Goal: Task Accomplishment & Management: Use online tool/utility

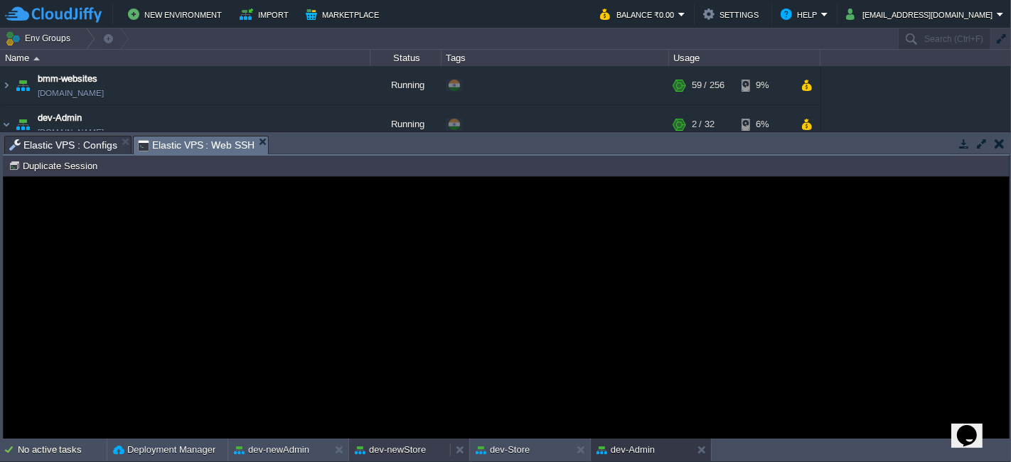
click at [383, 442] on div "dev-newStore" at bounding box center [399, 450] width 101 height 23
click at [73, 165] on button "Duplicate Session" at bounding box center [55, 165] width 93 height 13
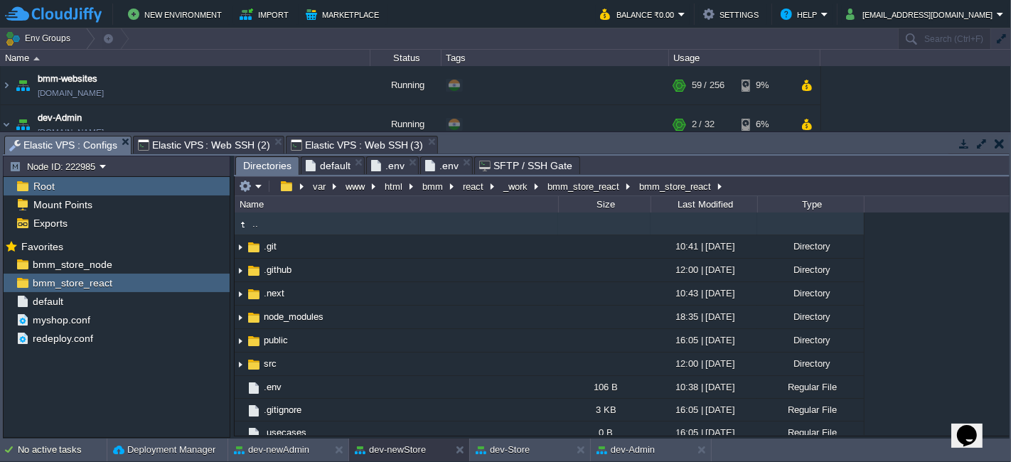
click at [93, 150] on span "Elastic VPS : Configs" at bounding box center [63, 146] width 108 height 18
click at [213, 285] on button "button" at bounding box center [211, 283] width 13 height 13
click at [255, 304] on span "Copy Path" at bounding box center [245, 300] width 43 height 11
type textarea "/var/www/html/bmm/react/_work/bmm_store_react/bmm_store_react"
click at [360, 147] on span "Elastic VPS : Web SSH (3)" at bounding box center [357, 145] width 132 height 17
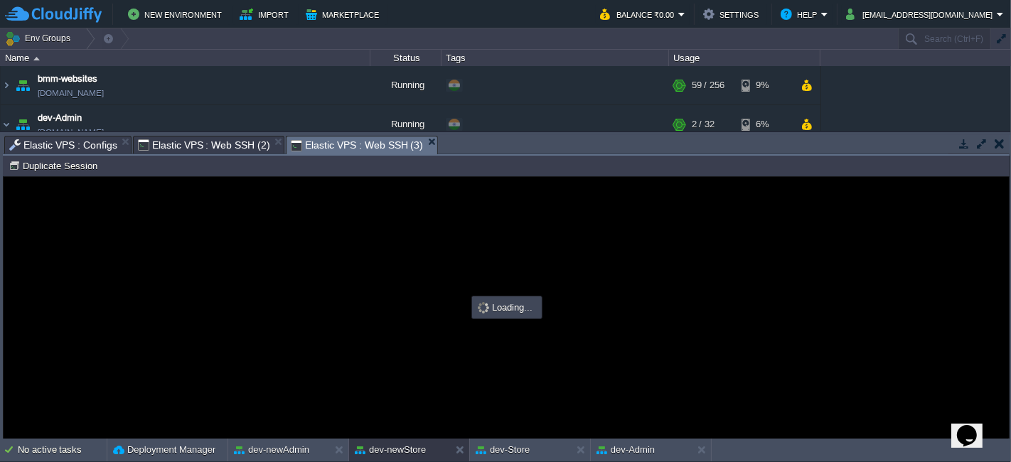
type input "#000000"
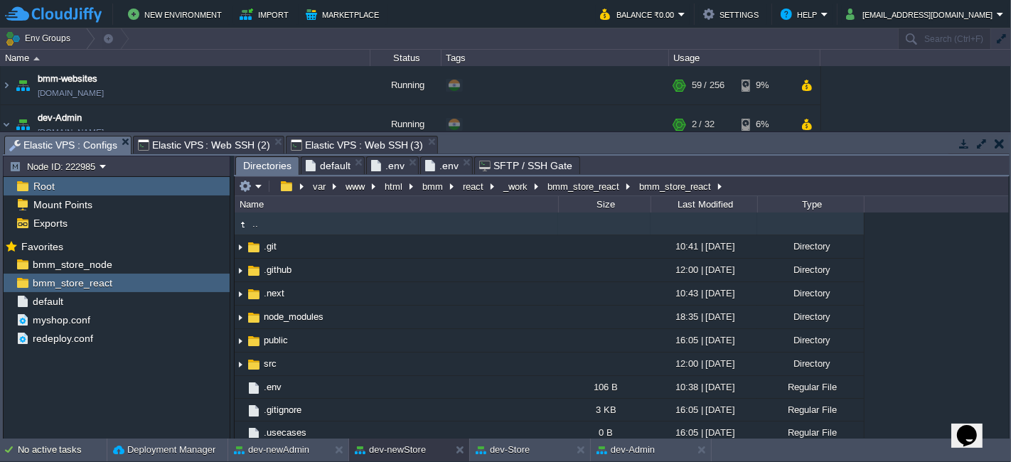
click at [91, 142] on span "Elastic VPS : Configs" at bounding box center [63, 146] width 108 height 18
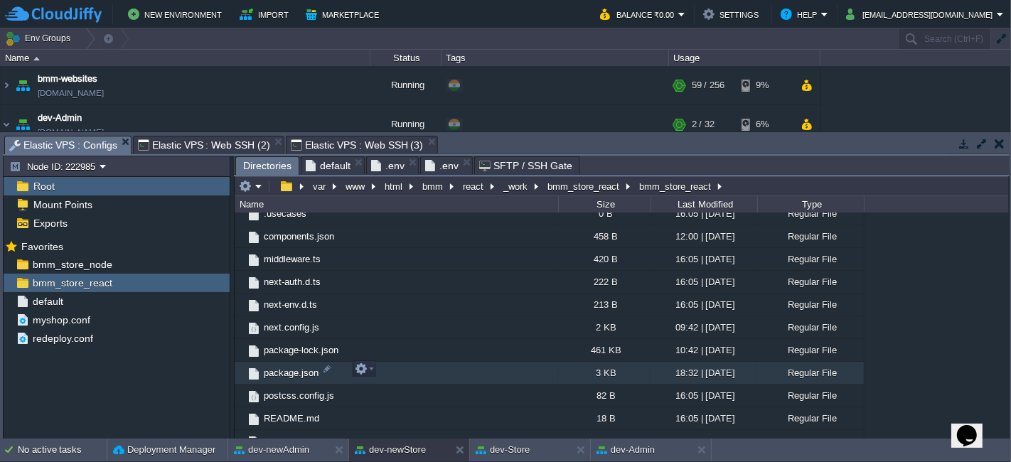
scroll to position [219, 0]
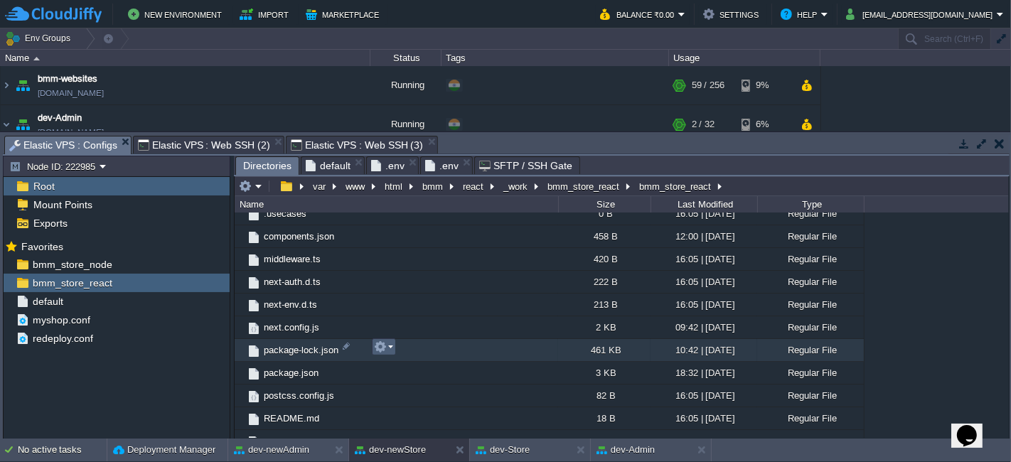
click at [383, 340] on td at bounding box center [384, 347] width 24 height 17
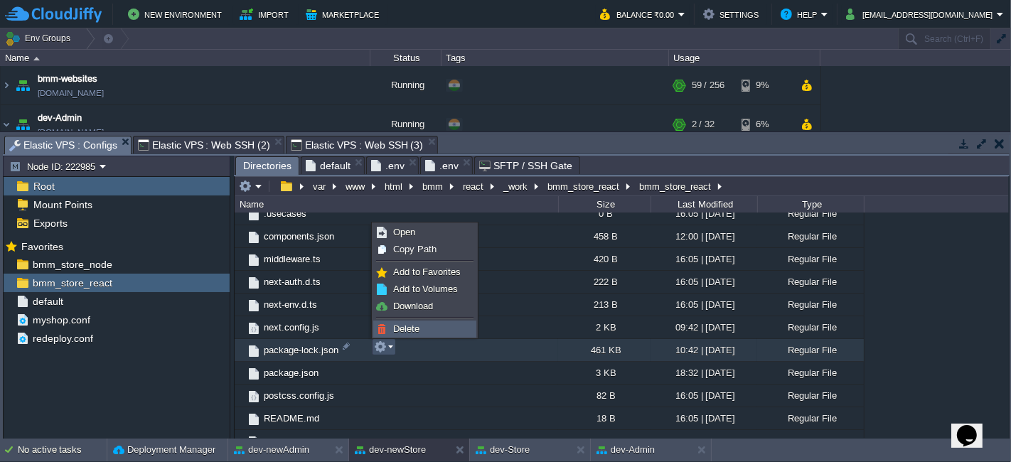
click at [412, 326] on span "Delete" at bounding box center [406, 329] width 26 height 11
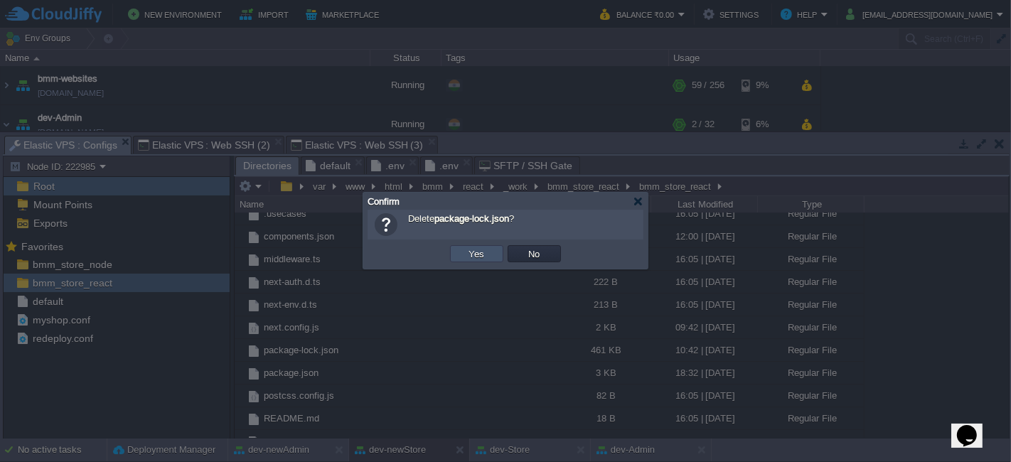
click at [478, 252] on button "Yes" at bounding box center [477, 253] width 24 height 13
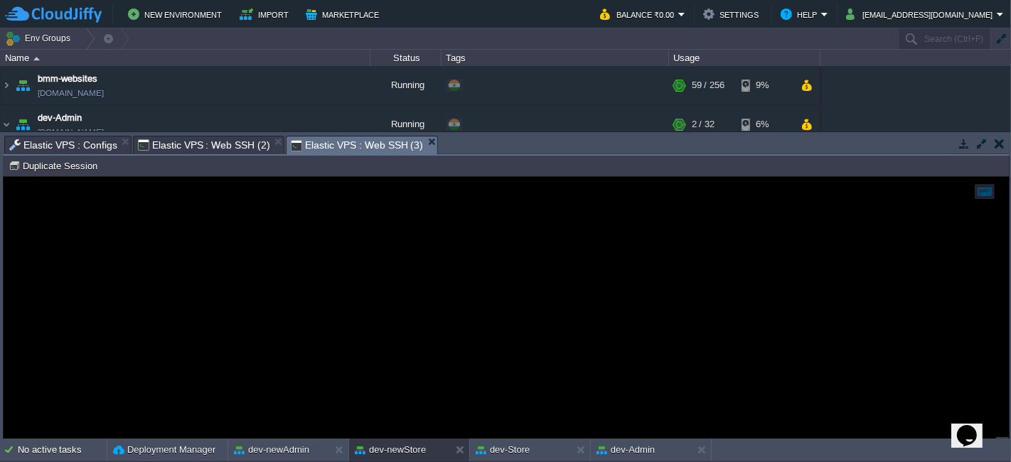
click at [387, 147] on span "Elastic VPS : Web SSH (3)" at bounding box center [357, 146] width 132 height 18
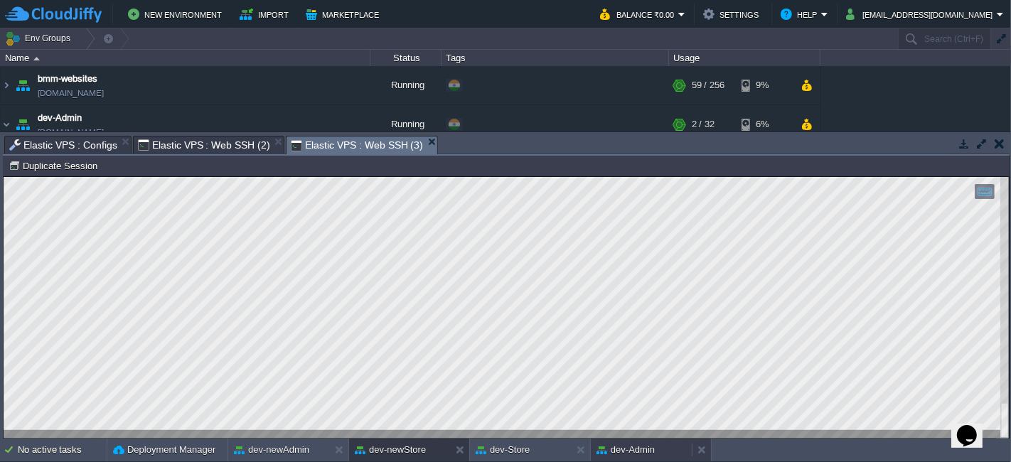
click at [645, 446] on button "dev-Admin" at bounding box center [626, 450] width 58 height 14
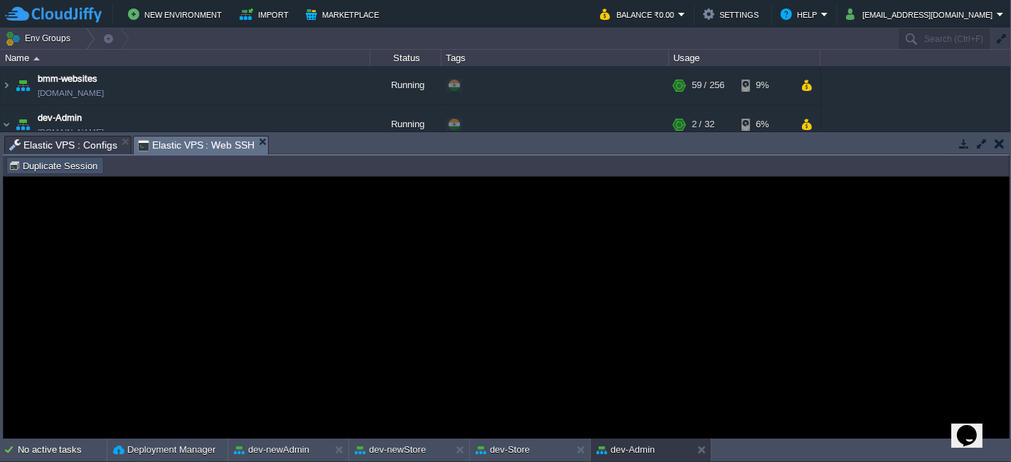
click at [82, 166] on button "Duplicate Session" at bounding box center [55, 165] width 93 height 13
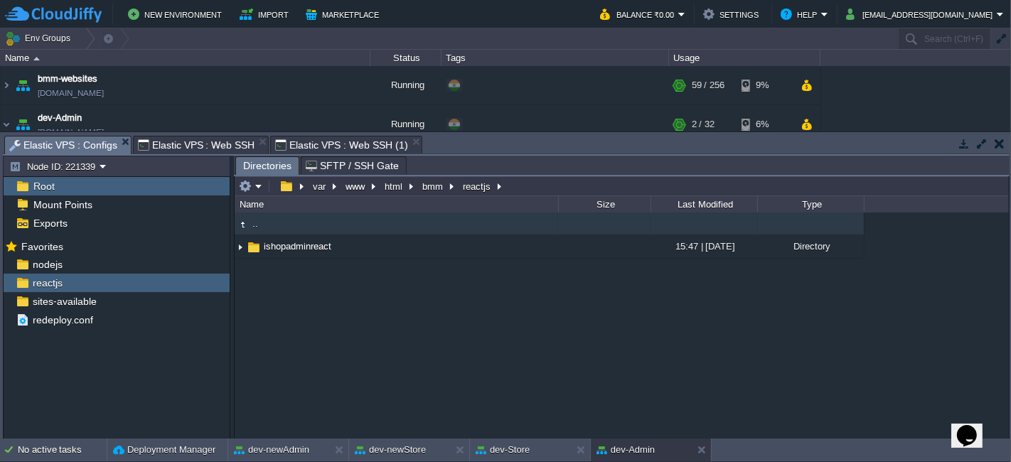
click at [82, 142] on span "Elastic VPS : Configs" at bounding box center [63, 146] width 108 height 18
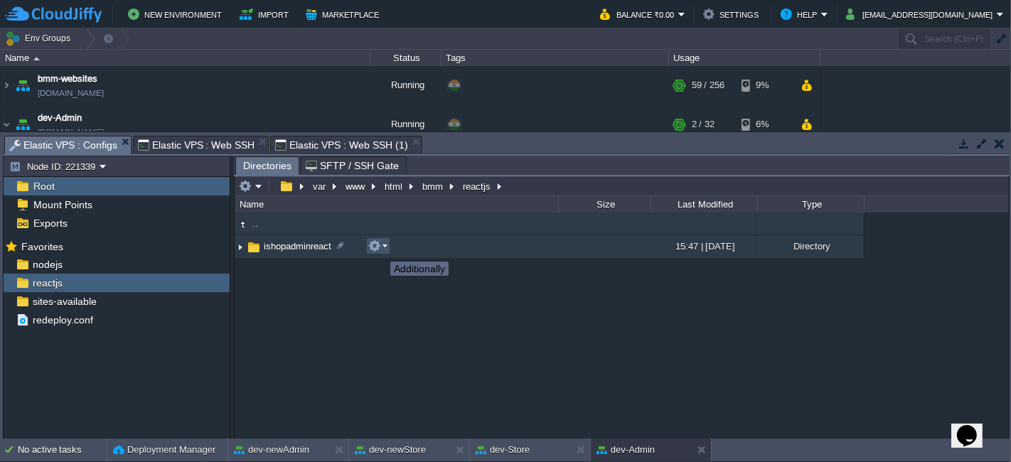
click at [380, 249] on button "button" at bounding box center [374, 246] width 13 height 13
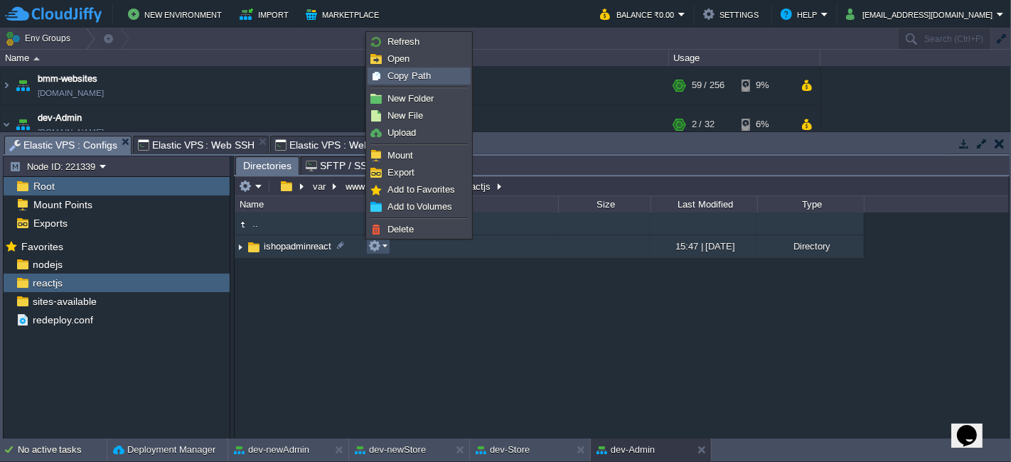
click at [423, 75] on span "Copy Path" at bounding box center [409, 75] width 43 height 11
type textarea "/var/www/html/bmm/reactjs/ishopadminreact"
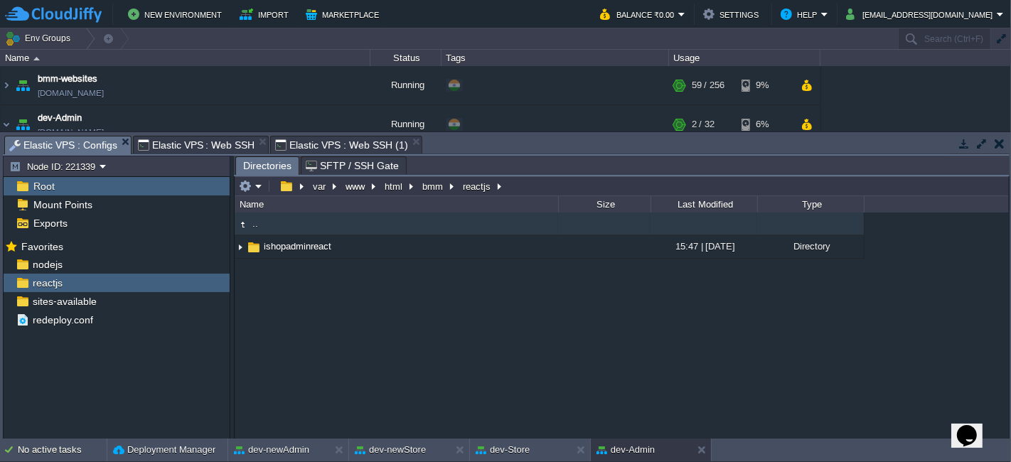
type input "#000000"
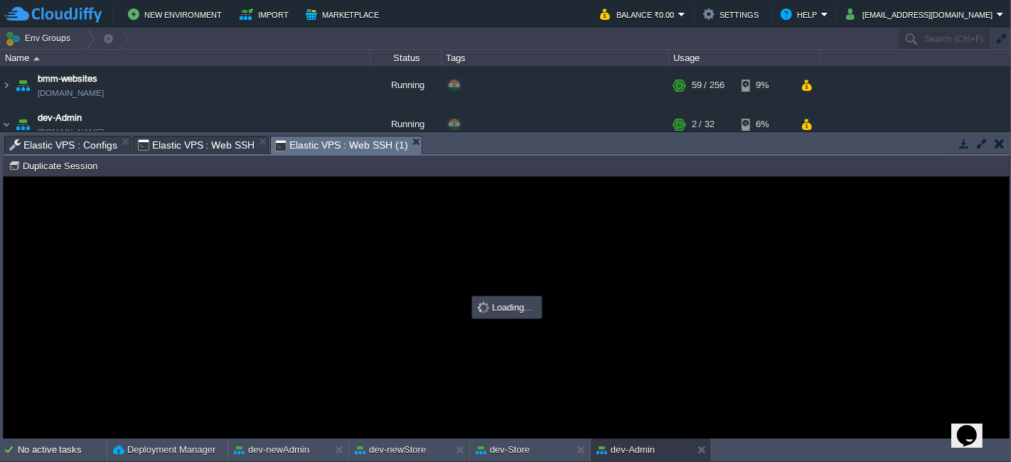
click at [339, 146] on span "Elastic VPS : Web SSH (1)" at bounding box center [341, 146] width 132 height 18
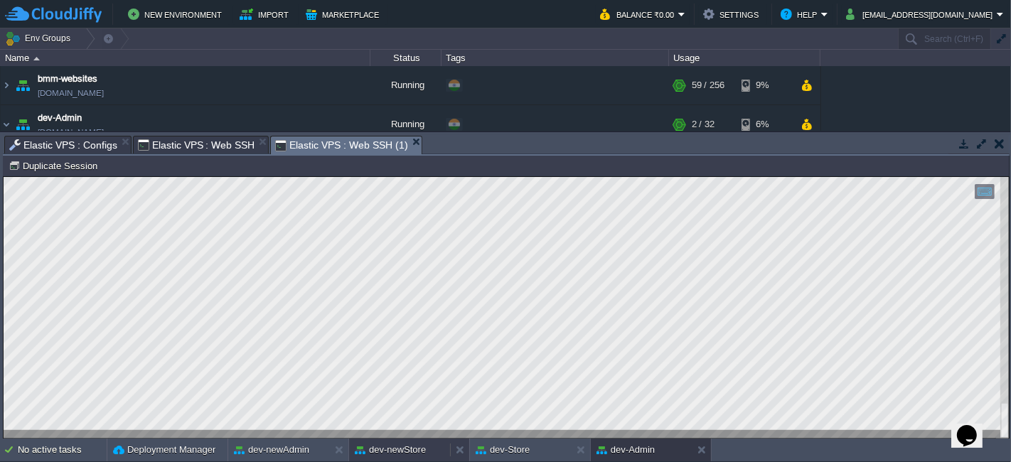
click at [414, 448] on button "dev-newStore" at bounding box center [390, 450] width 71 height 14
click at [572, 434] on div at bounding box center [507, 307] width 1006 height 262
